Goal: Task Accomplishment & Management: Complete application form

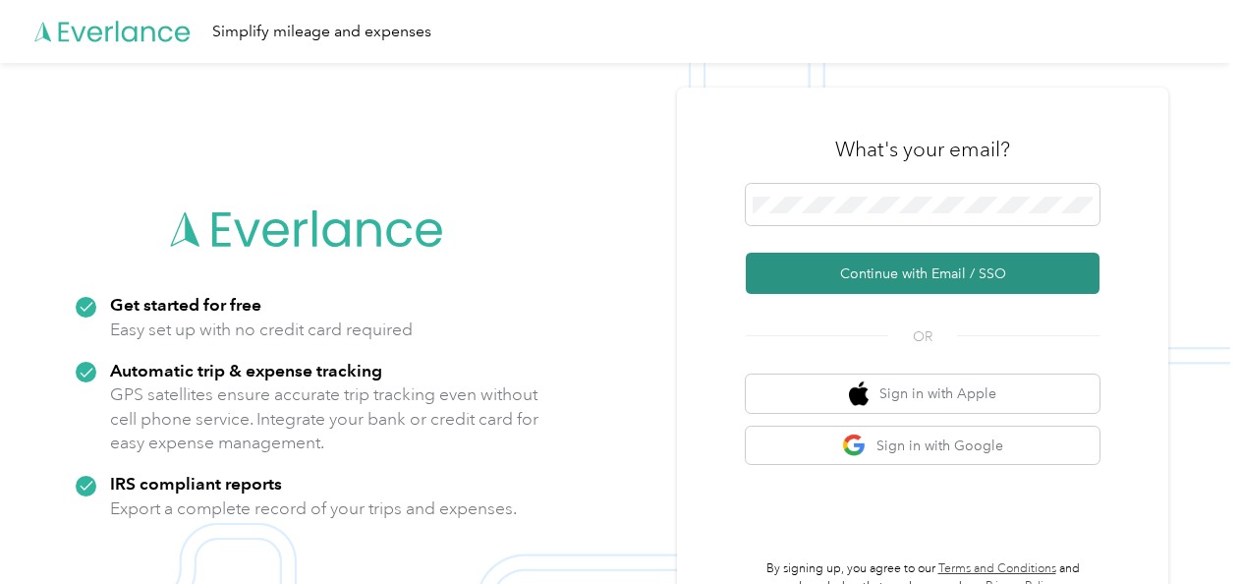
click at [839, 264] on button "Continue with Email / SSO" at bounding box center [923, 273] width 354 height 41
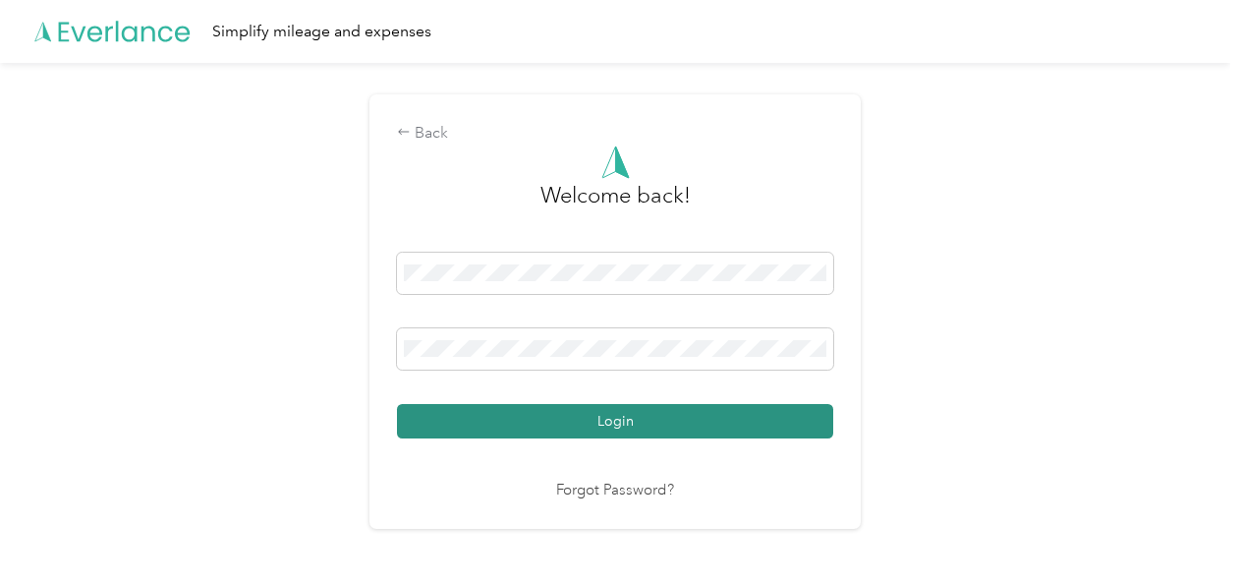
click at [595, 421] on button "Login" at bounding box center [615, 421] width 436 height 34
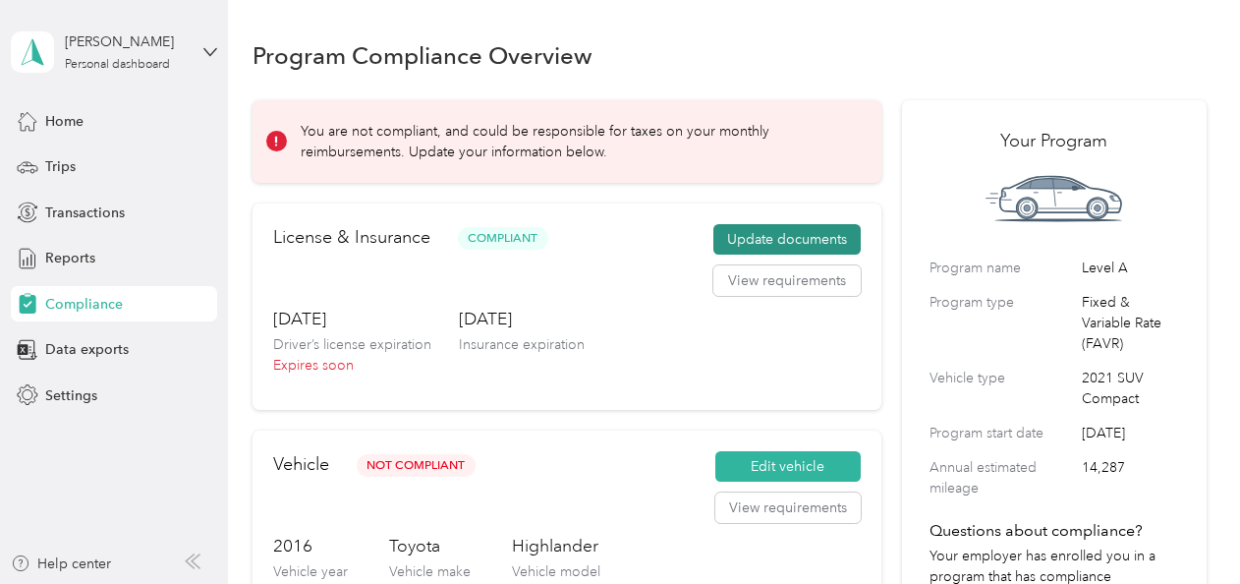
click at [748, 247] on button "Update documents" at bounding box center [787, 239] width 147 height 31
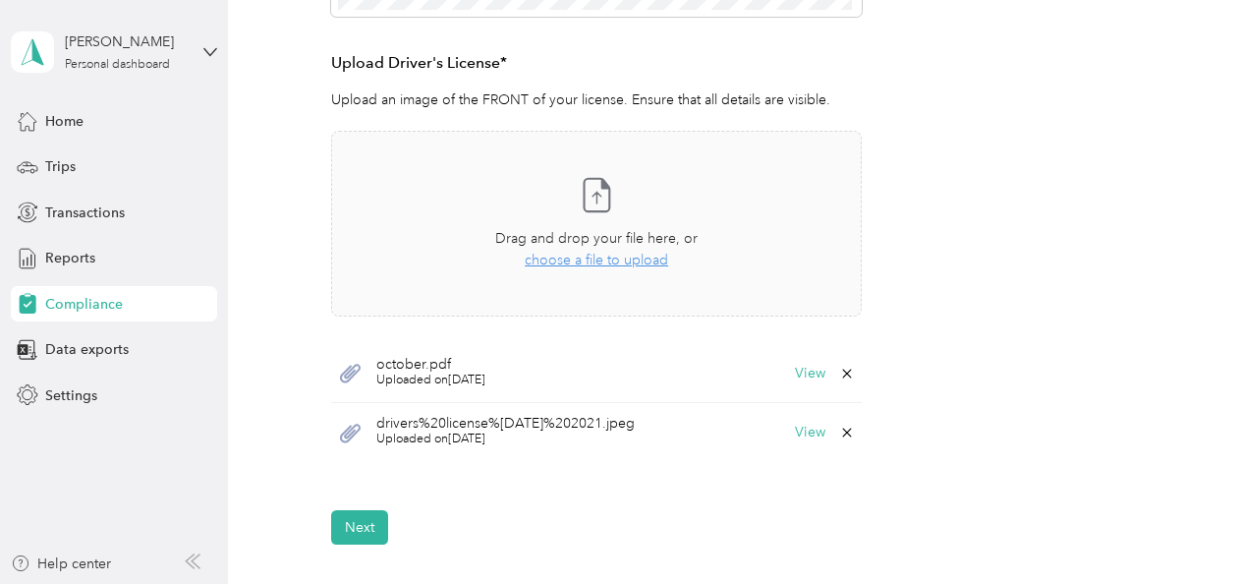
scroll to position [582, 0]
click at [634, 256] on span "choose a file to upload" at bounding box center [597, 257] width 144 height 17
click at [587, 263] on span "choose a file to upload" at bounding box center [597, 257] width 144 height 17
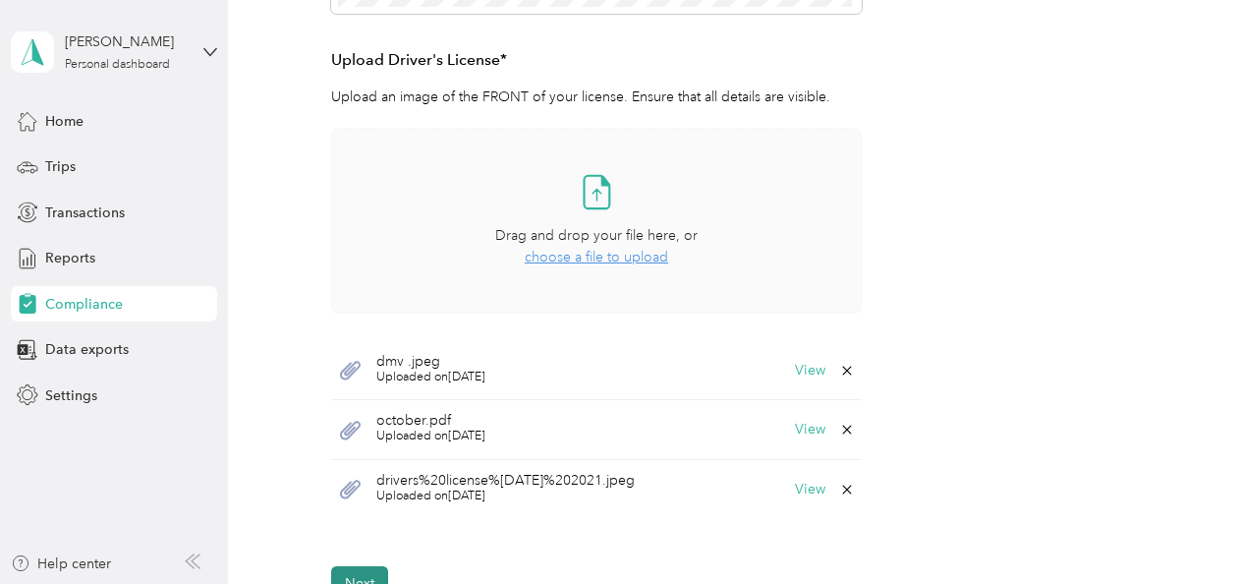
click at [354, 572] on button "Next" at bounding box center [359, 583] width 57 height 34
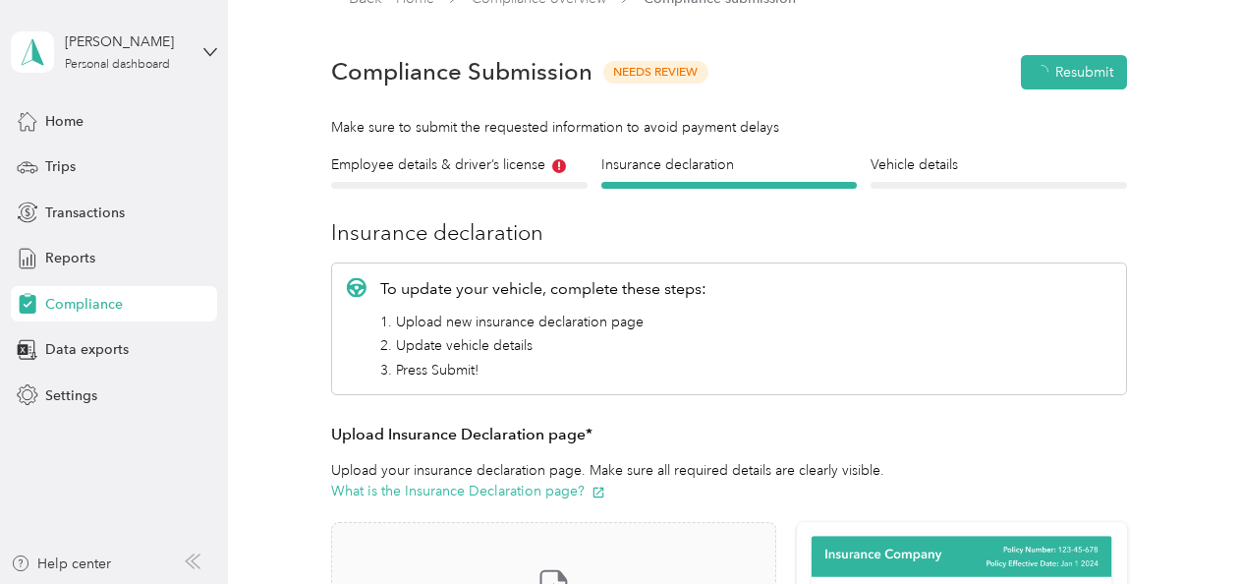
scroll to position [24, 0]
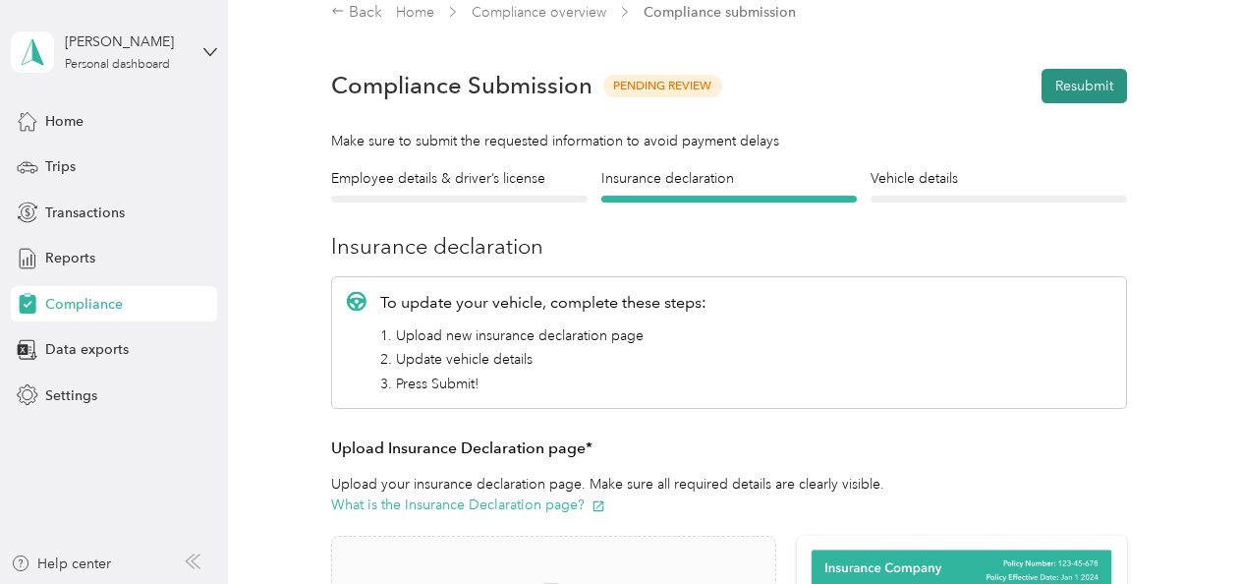
click at [1086, 83] on button "Resubmit" at bounding box center [1085, 86] width 86 height 34
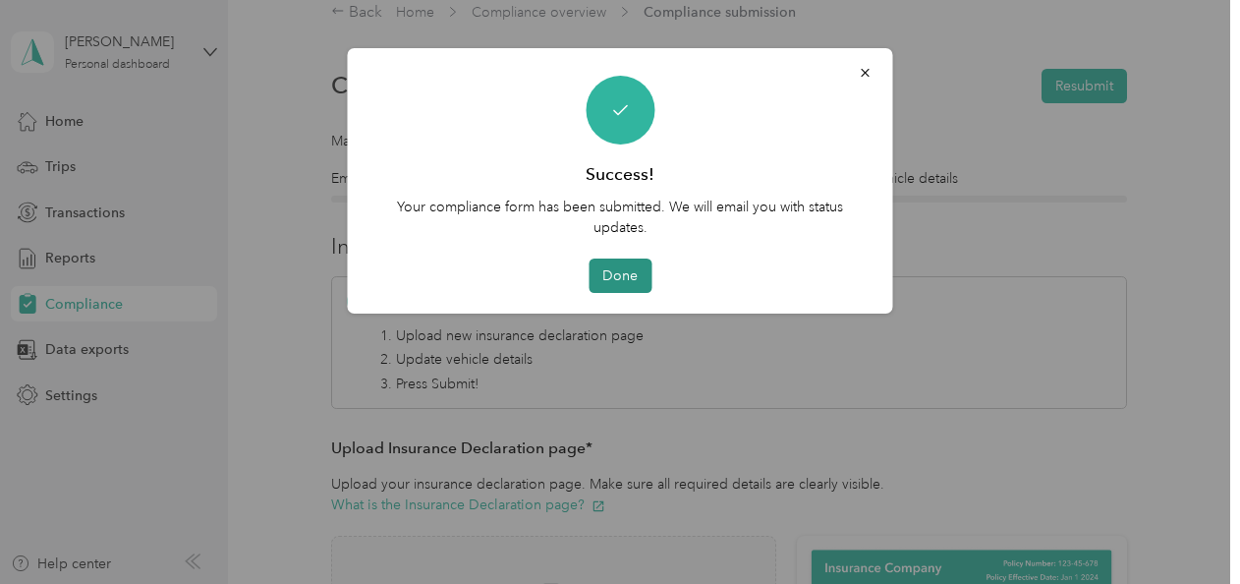
click at [613, 277] on button "Done" at bounding box center [620, 276] width 63 height 34
